Goal: Information Seeking & Learning: Learn about a topic

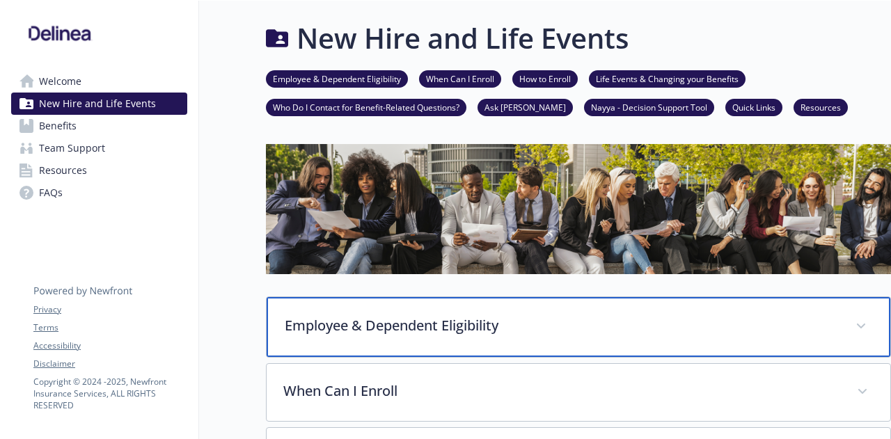
click at [514, 305] on div "Employee & Dependent Eligibility" at bounding box center [579, 327] width 624 height 60
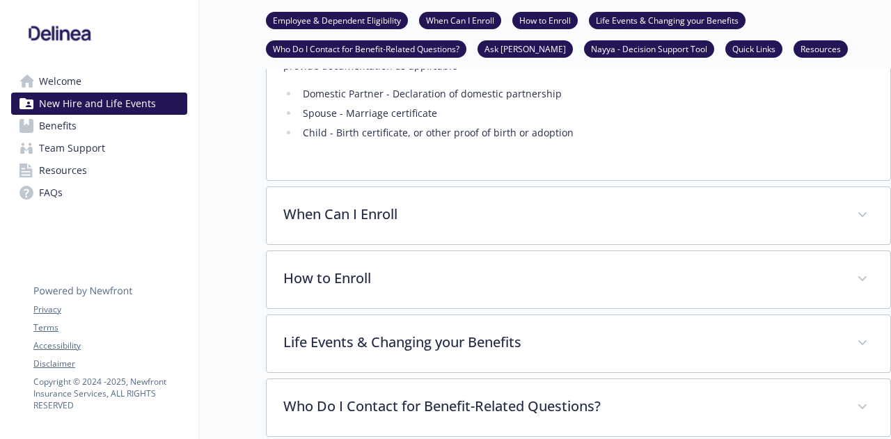
scroll to position [1044, 0]
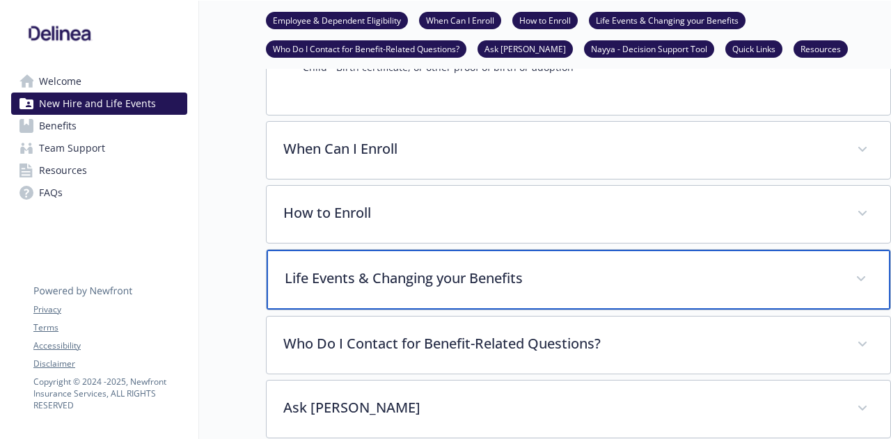
click at [434, 268] on p "Life Events & Changing your Benefits" at bounding box center [562, 278] width 554 height 21
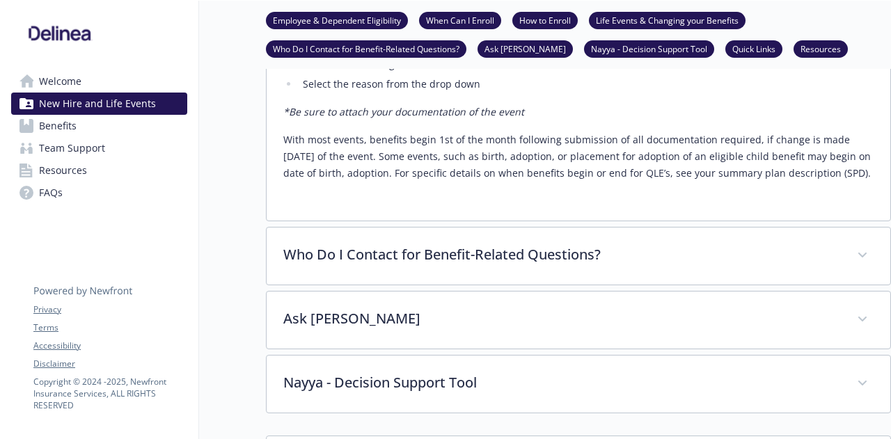
scroll to position [1670, 0]
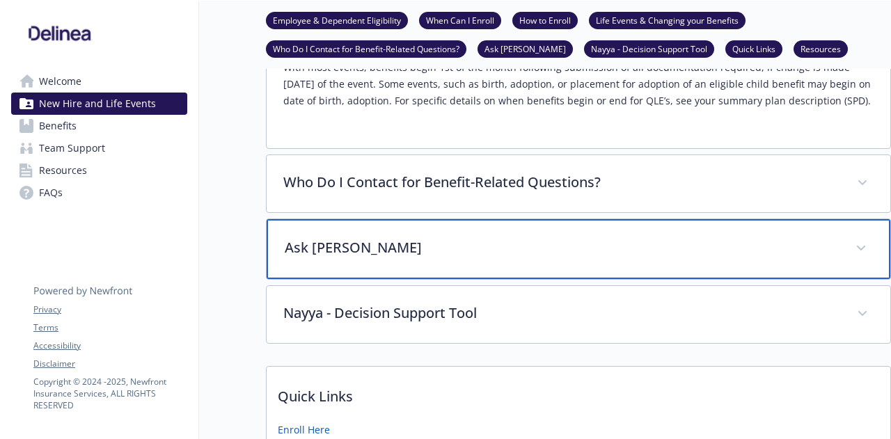
click at [365, 237] on p "Ask [PERSON_NAME]" at bounding box center [562, 247] width 554 height 21
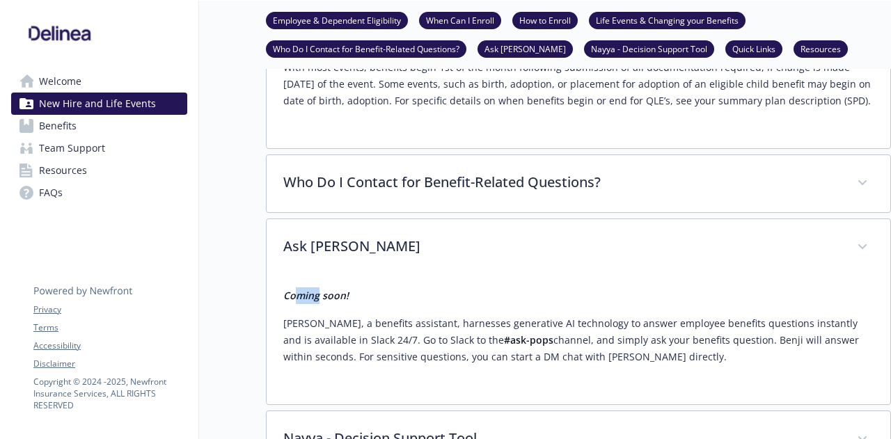
drag, startPoint x: 316, startPoint y: 262, endPoint x: 297, endPoint y: 261, distance: 19.5
click at [297, 289] on strong "Coming soon!" at bounding box center [315, 295] width 65 height 13
click at [354, 287] on p "Coming soon!" at bounding box center [578, 295] width 590 height 17
drag, startPoint x: 422, startPoint y: 305, endPoint x: 497, endPoint y: 307, distance: 75.2
click at [497, 315] on p "[PERSON_NAME], a benefits assistant, harnesses generative AI technology to answ…" at bounding box center [578, 340] width 590 height 50
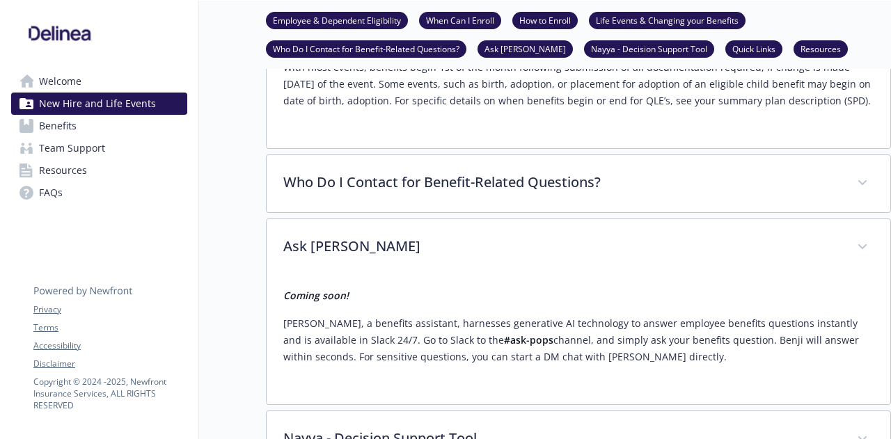
click at [523, 315] on p "[PERSON_NAME], a benefits assistant, harnesses generative AI technology to answ…" at bounding box center [578, 340] width 590 height 50
